Goal: Information Seeking & Learning: Stay updated

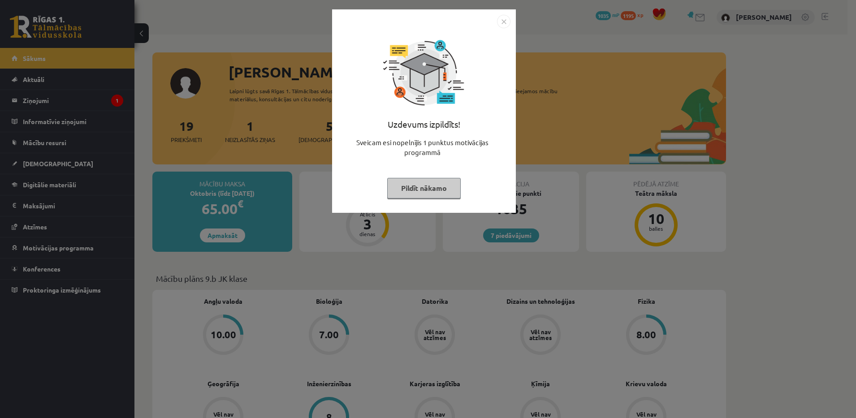
click at [458, 185] on button "Pildīt nākamo" at bounding box center [424, 188] width 74 height 21
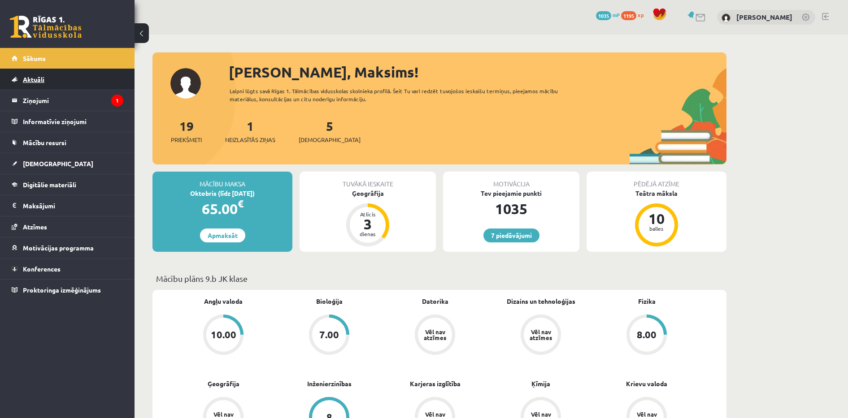
click at [90, 88] on link "Aktuāli" at bounding box center [68, 79] width 112 height 21
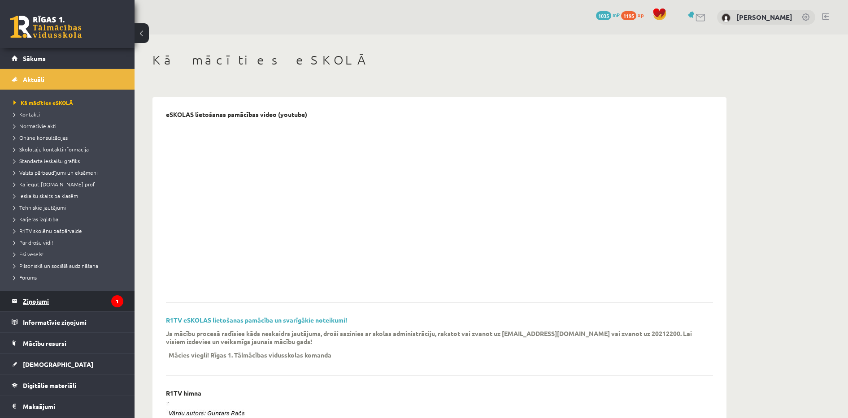
click at [102, 308] on legend "Ziņojumi 1" at bounding box center [73, 301] width 100 height 21
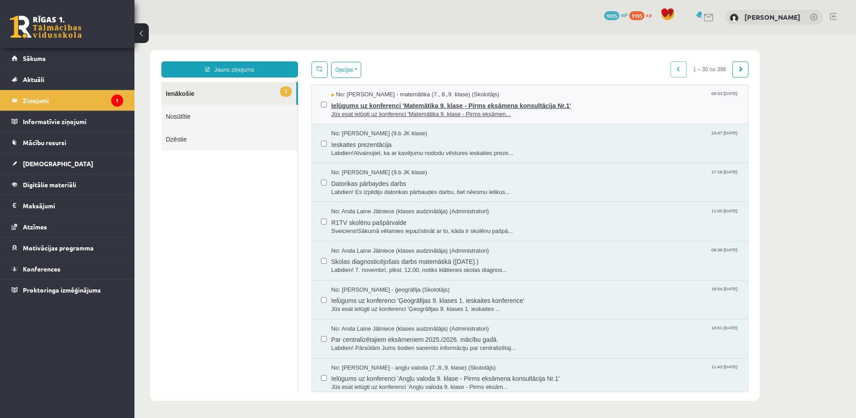
click at [458, 101] on span "Ielūgums uz konferenci 'Matemātika 9. klase - Pirms eksāmena konsultācija Nr.1'" at bounding box center [535, 104] width 408 height 11
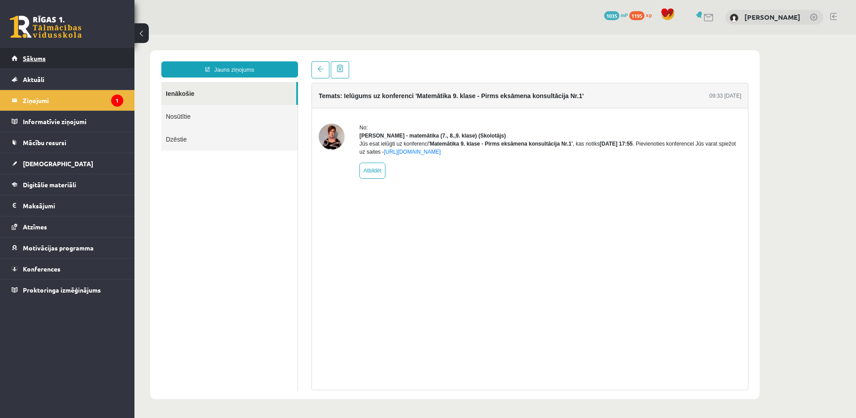
click at [91, 64] on link "Sākums" at bounding box center [68, 58] width 112 height 21
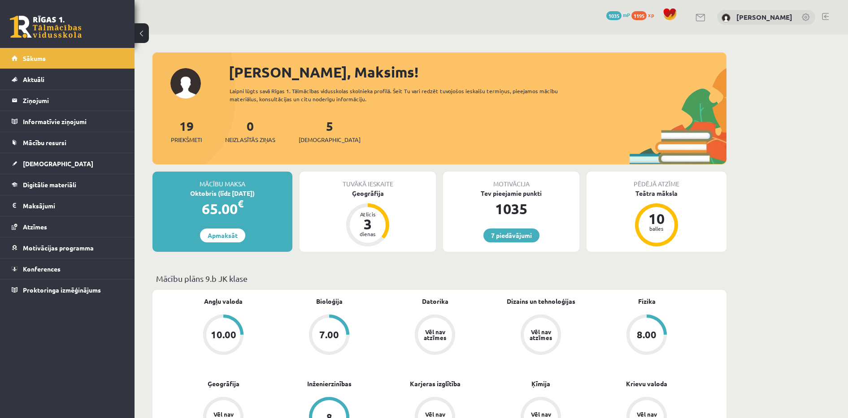
click at [91, 64] on link "Sākums" at bounding box center [68, 58] width 112 height 21
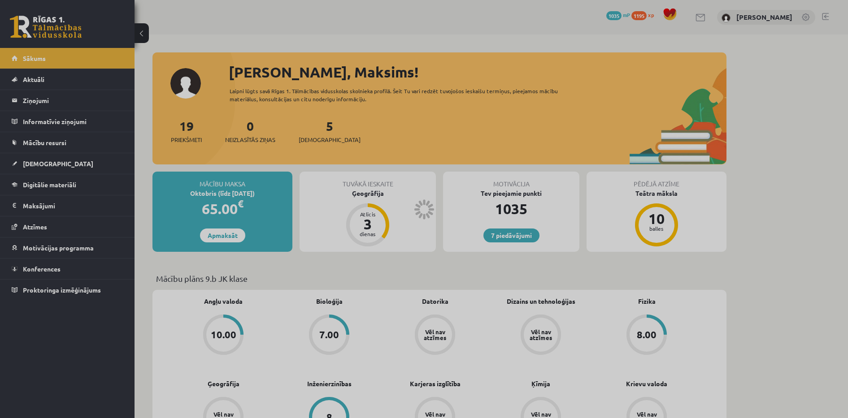
click at [91, 64] on div at bounding box center [424, 209] width 848 height 418
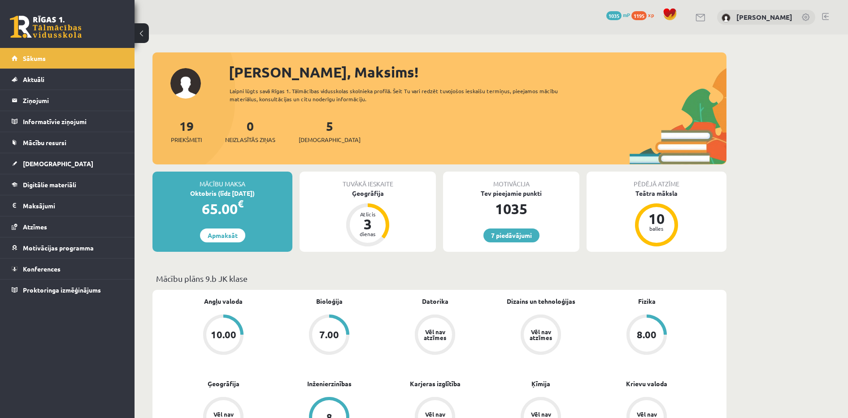
click at [91, 64] on link "Sākums" at bounding box center [68, 58] width 112 height 21
